Goal: Navigation & Orientation: Find specific page/section

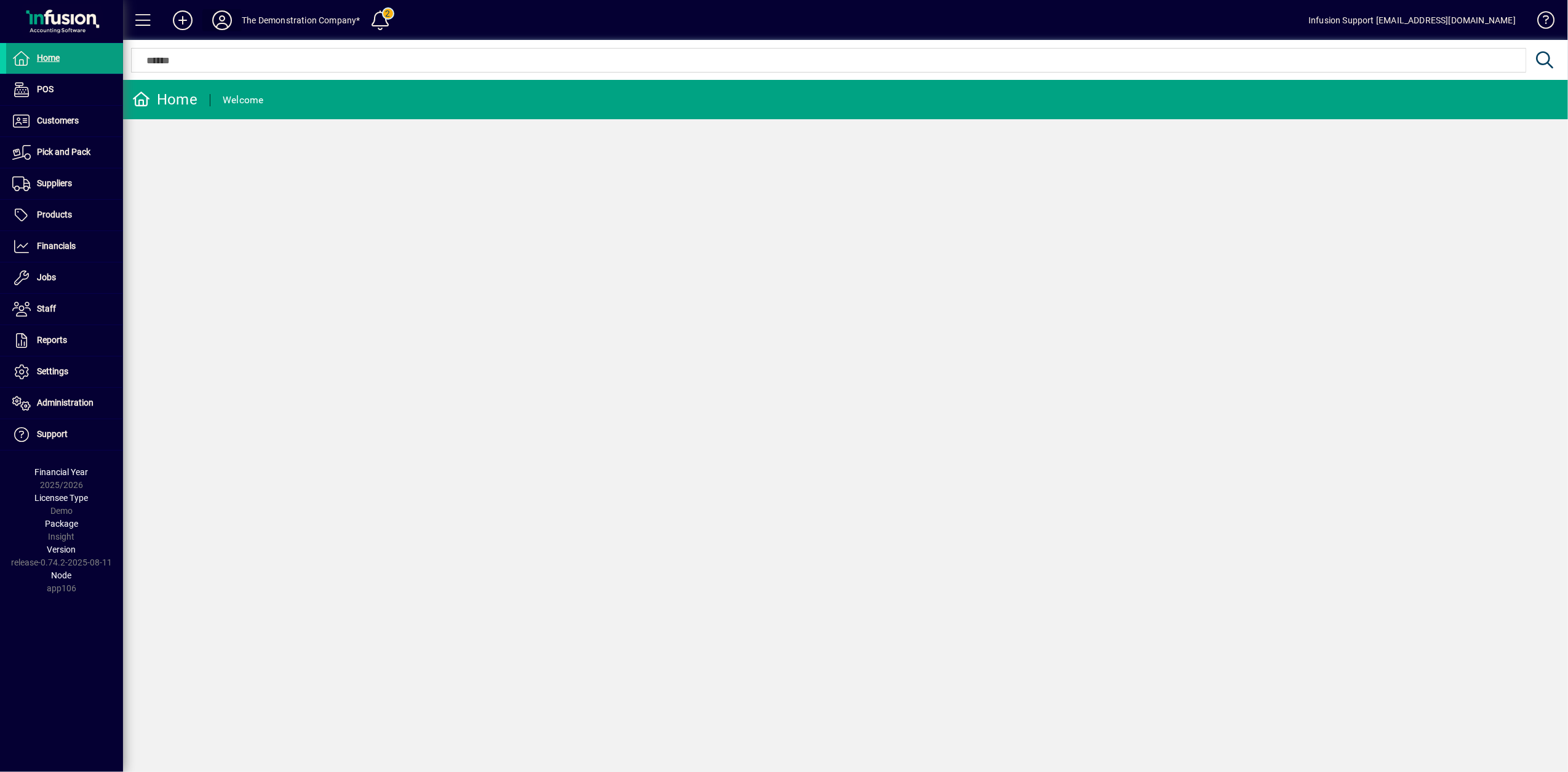
click at [225, 22] on icon at bounding box center [222, 20] width 24 height 20
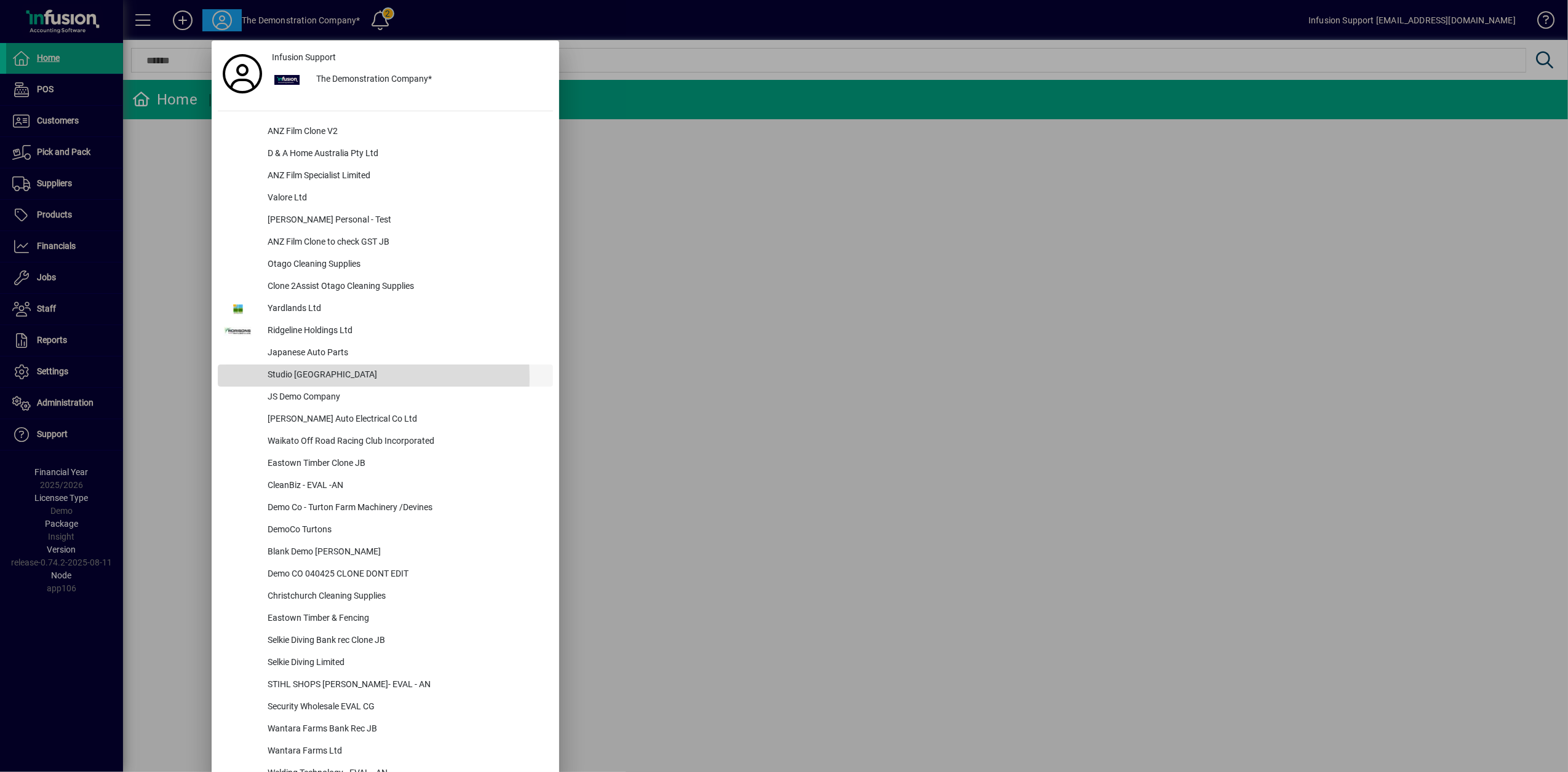
click at [299, 379] on div "Studio [GEOGRAPHIC_DATA]" at bounding box center [405, 375] width 296 height 22
